Goal: Navigation & Orientation: Find specific page/section

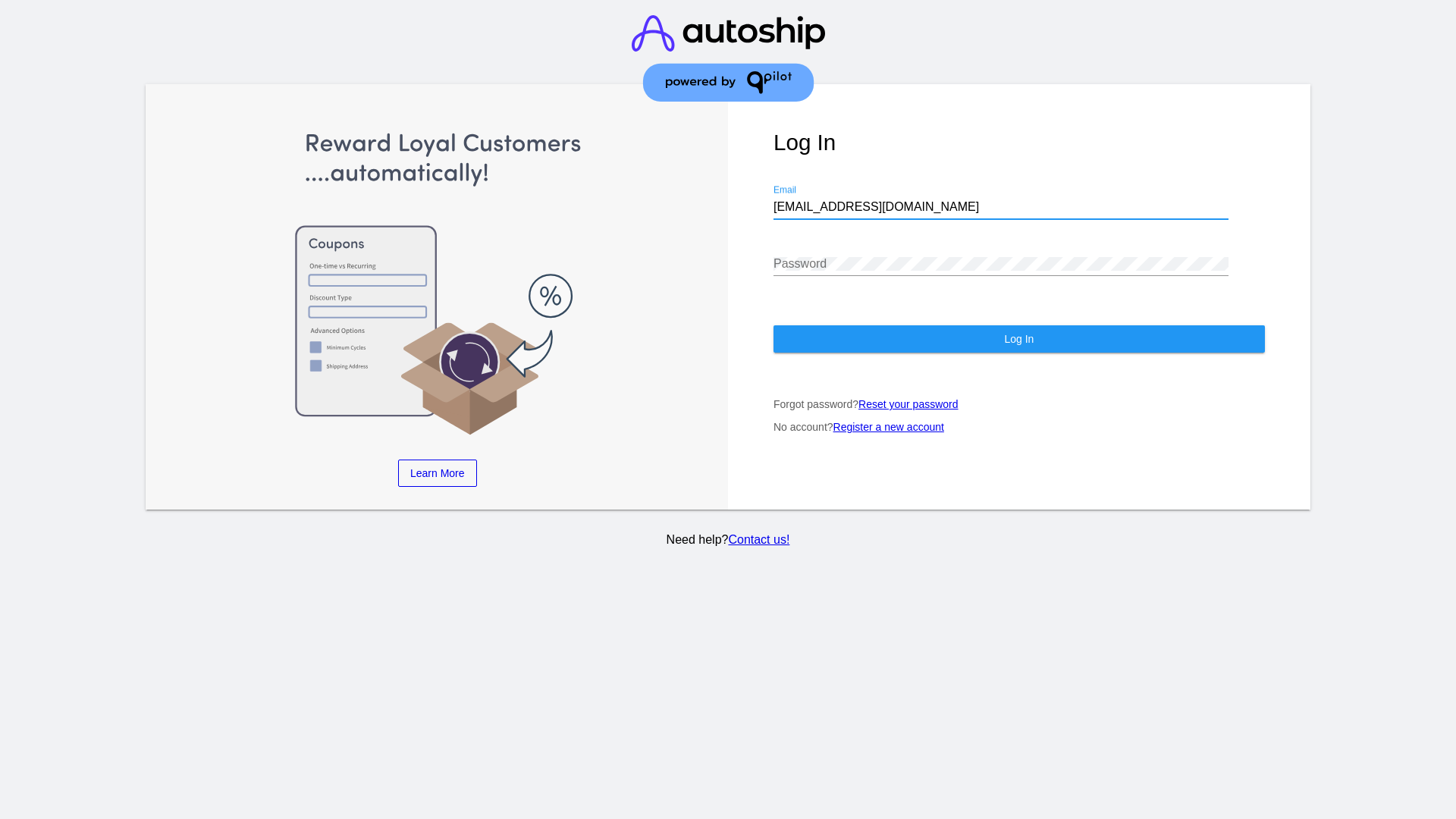
type input "[EMAIL_ADDRESS][DOMAIN_NAME]"
click at [1018, 339] on span "Log In" at bounding box center [1018, 338] width 29 height 12
